Goal: Task Accomplishment & Management: Manage account settings

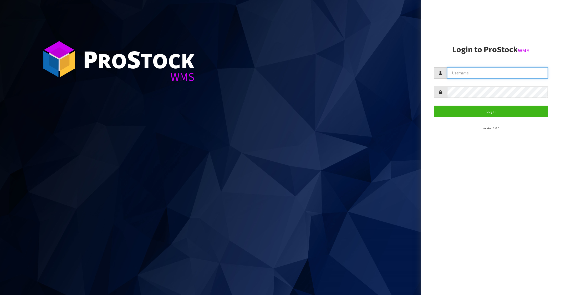
click at [469, 71] on input "text" at bounding box center [497, 72] width 101 height 11
type input "PACIFICBIOLOGICS"
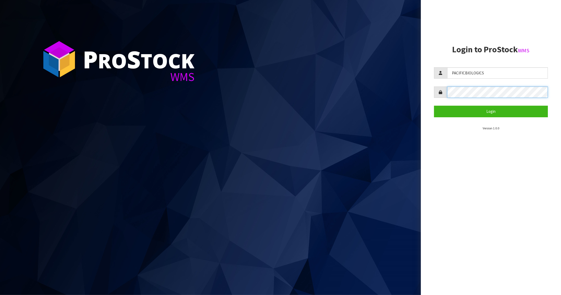
click at [434, 106] on button "Login" at bounding box center [491, 111] width 114 height 11
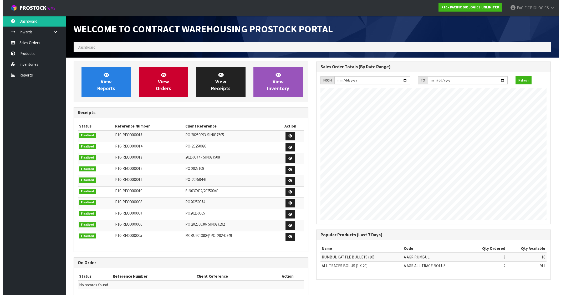
scroll to position [223, 243]
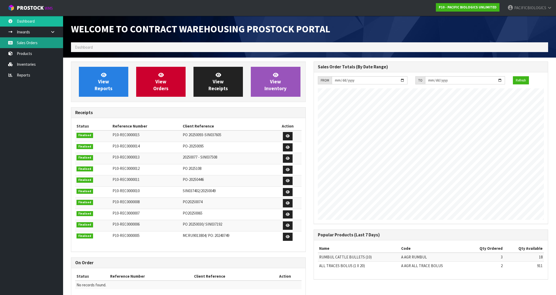
click at [28, 43] on link "Sales Orders" at bounding box center [31, 42] width 63 height 11
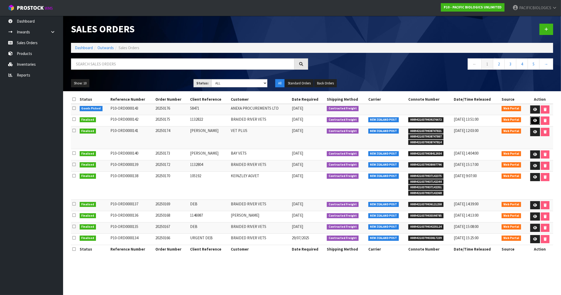
click at [537, 120] on icon at bounding box center [536, 120] width 4 height 3
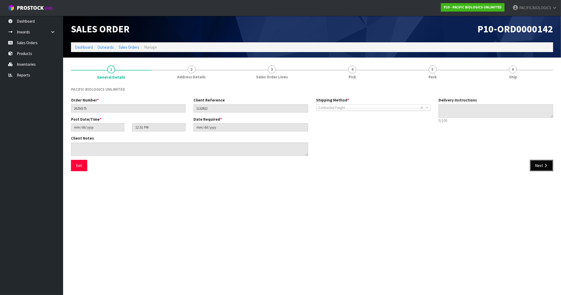
click at [536, 168] on button "Next" at bounding box center [541, 165] width 23 height 11
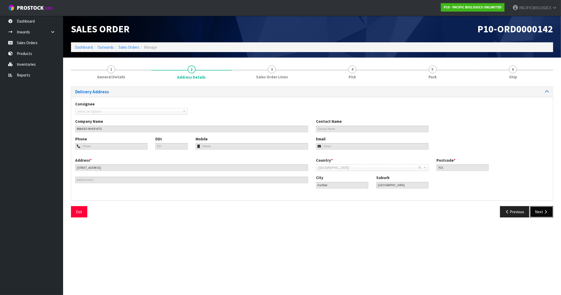
click at [542, 208] on button "Next" at bounding box center [541, 211] width 23 height 11
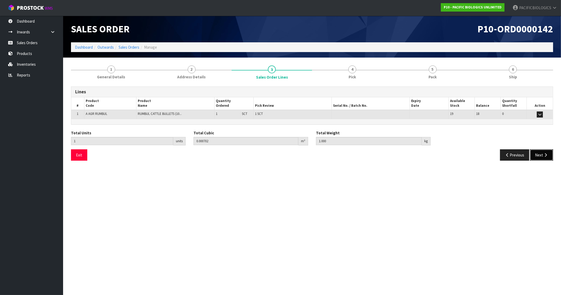
click at [537, 154] on button "Next" at bounding box center [541, 154] width 23 height 11
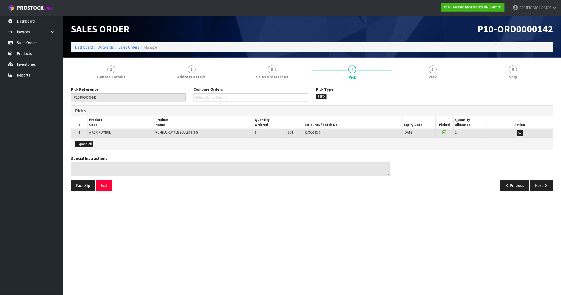
click at [324, 133] on div "7145D342.04" at bounding box center [353, 132] width 97 height 5
drag, startPoint x: 322, startPoint y: 126, endPoint x: 321, endPoint y: 129, distance: 3.8
click at [321, 129] on table "# Product Code Product Name Quantity Ordered Pick Review Serial No. / Batch No.…" at bounding box center [312, 127] width 482 height 22
click at [321, 132] on span "7145D342.04" at bounding box center [313, 132] width 17 height 4
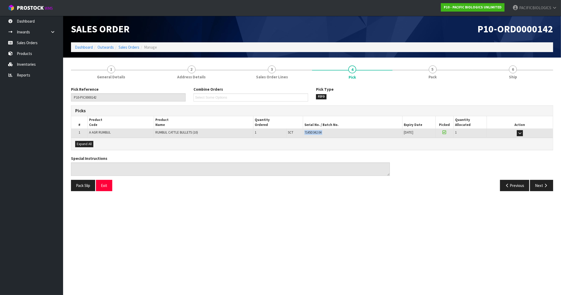
click at [321, 132] on span "7145D342.04" at bounding box center [313, 132] width 17 height 4
click at [321, 133] on span "7145D342.04" at bounding box center [313, 132] width 17 height 4
click at [319, 130] on span "7145D342.04" at bounding box center [313, 132] width 17 height 4
copy span "7145D342.04"
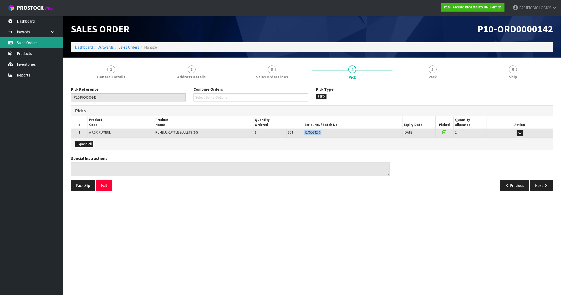
click at [30, 41] on link "Sales Orders" at bounding box center [31, 42] width 63 height 11
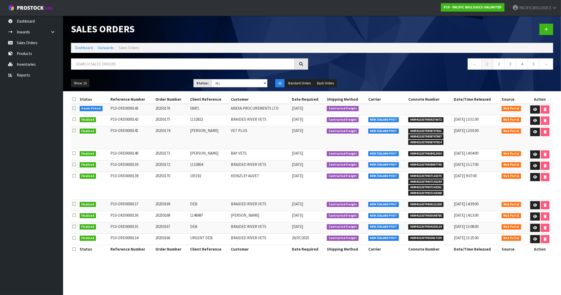
click at [437, 120] on span "00894210379939276672" at bounding box center [426, 119] width 35 height 5
copy span "00894210379939276672"
click at [538, 108] on link at bounding box center [536, 109] width 10 height 8
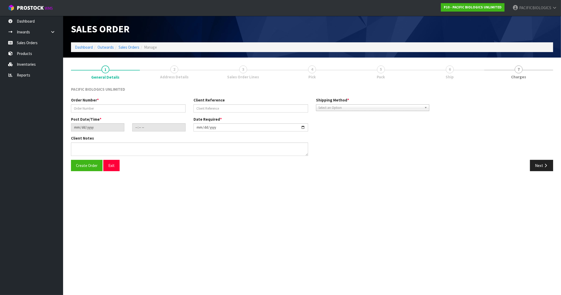
type input "20250176"
type input "58471"
type input "[DATE]"
type input "13:52:00.000"
type input "[DATE]"
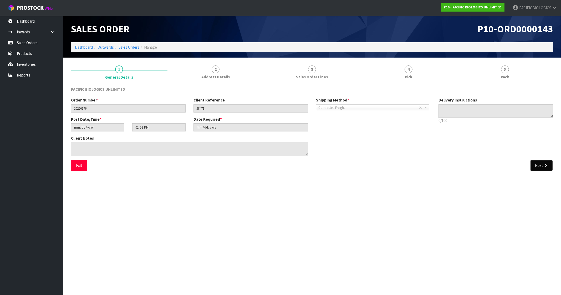
click at [539, 167] on button "Next" at bounding box center [541, 165] width 23 height 11
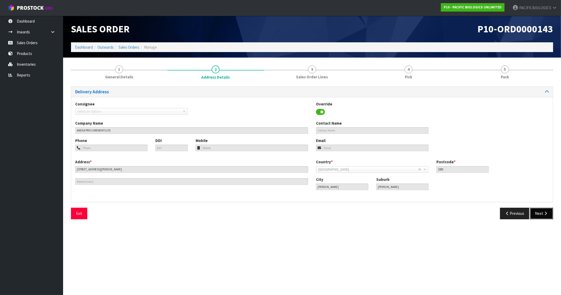
click at [540, 213] on button "Next" at bounding box center [541, 213] width 23 height 11
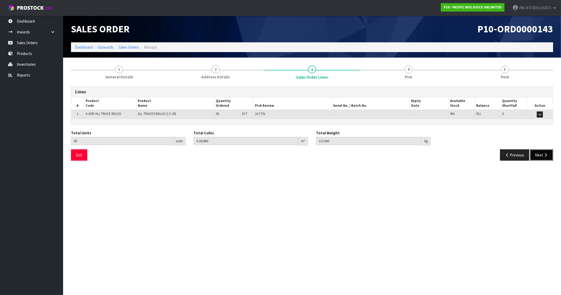
click at [543, 154] on button "Next" at bounding box center [541, 154] width 23 height 11
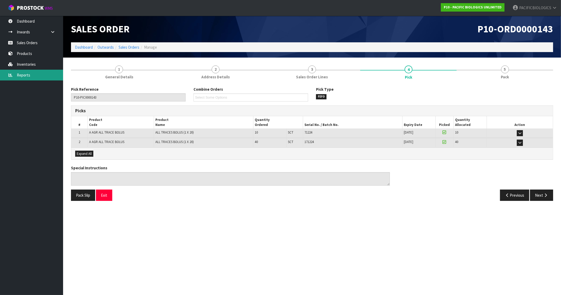
click at [23, 73] on link "Reports" at bounding box center [31, 75] width 63 height 11
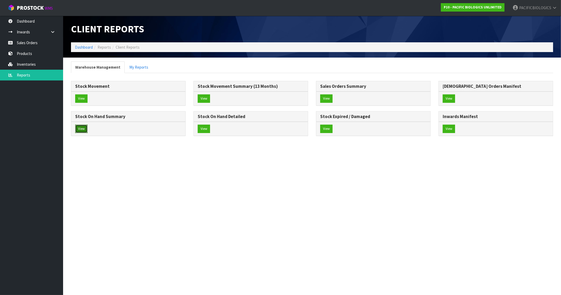
click at [82, 129] on button "View" at bounding box center [81, 129] width 12 height 8
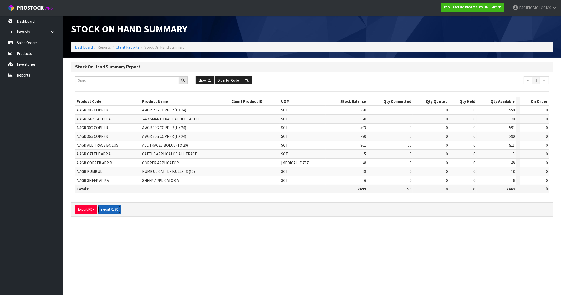
click at [110, 207] on button "Export XLSX" at bounding box center [109, 209] width 23 height 8
